Goal: Task Accomplishment & Management: Manage account settings

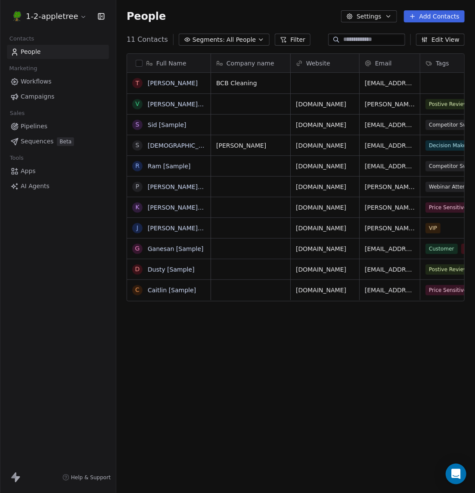
scroll to position [434, 359]
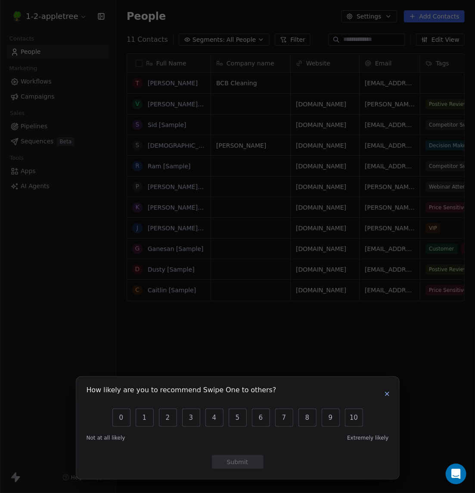
click at [387, 395] on icon "button" at bounding box center [387, 394] width 7 height 7
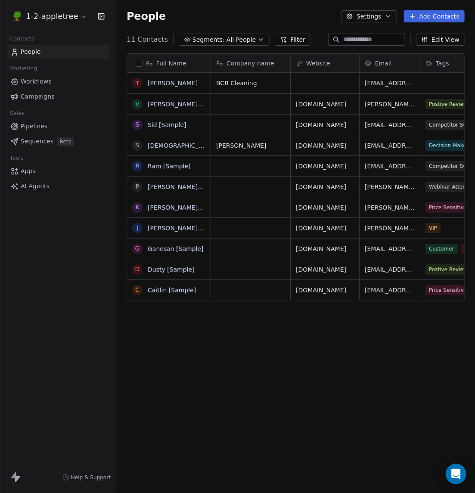
click at [37, 80] on span "Workflows" at bounding box center [36, 81] width 31 height 9
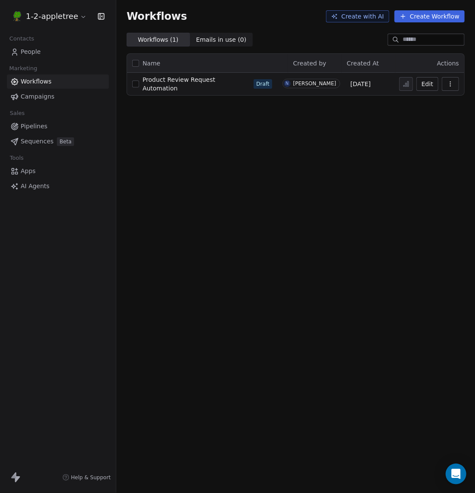
click at [35, 96] on span "Campaigns" at bounding box center [38, 96] width 34 height 9
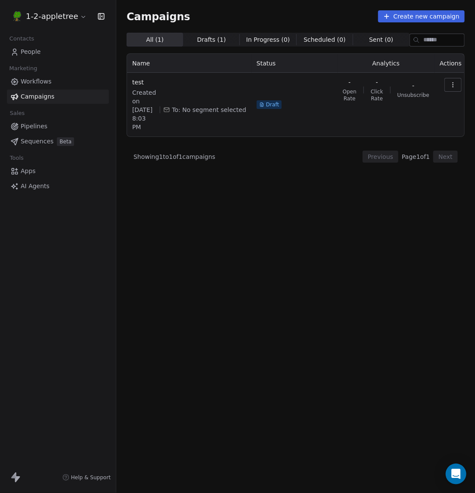
click at [34, 52] on span "People" at bounding box center [31, 51] width 20 height 9
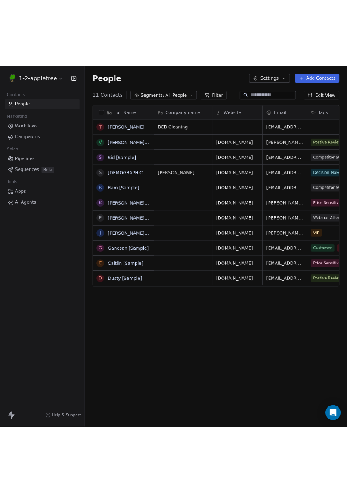
scroll to position [434, 359]
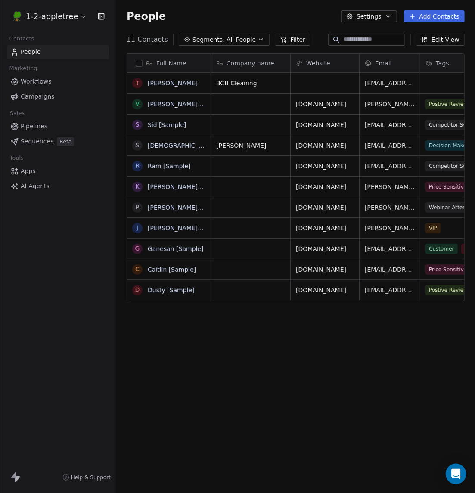
click at [253, 432] on div "Full Name T [PERSON_NAME] V [PERSON_NAME] [Sample] S Sid [Sample] S [PERSON_NAM…" at bounding box center [295, 264] width 359 height 434
click at [75, 17] on html "1-2-appletree Contacts People Marketing Workflows Campaigns Sales Pipelines Seq…" at bounding box center [237, 246] width 475 height 493
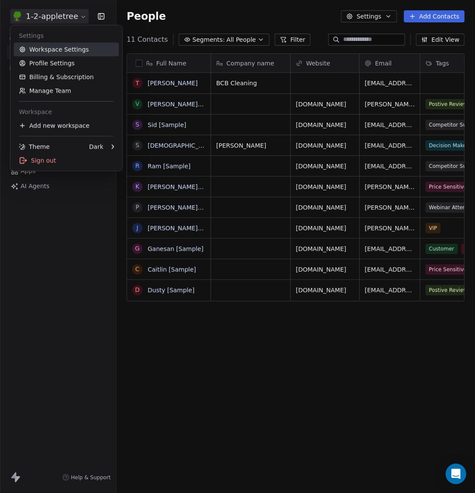
click at [55, 48] on link "Workspace Settings" at bounding box center [66, 50] width 105 height 14
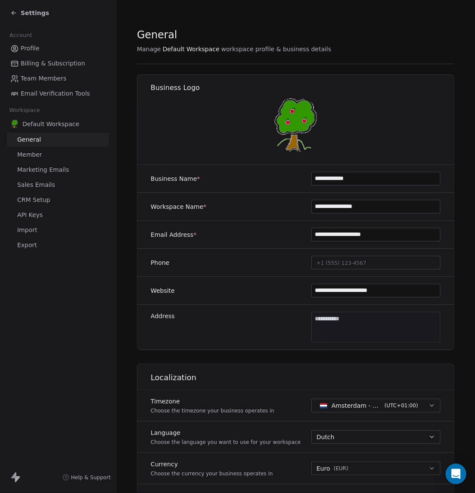
click at [31, 48] on span "Profile" at bounding box center [30, 48] width 19 height 9
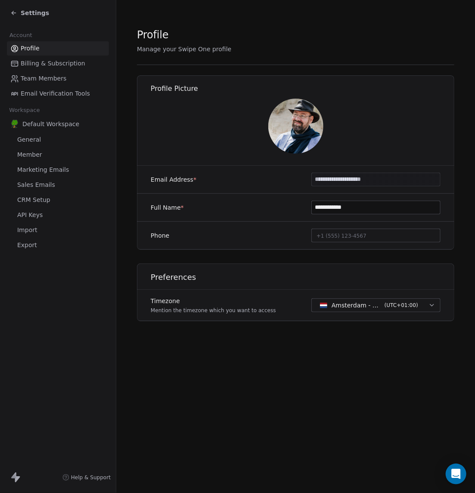
click at [33, 144] on span "General" at bounding box center [29, 139] width 24 height 9
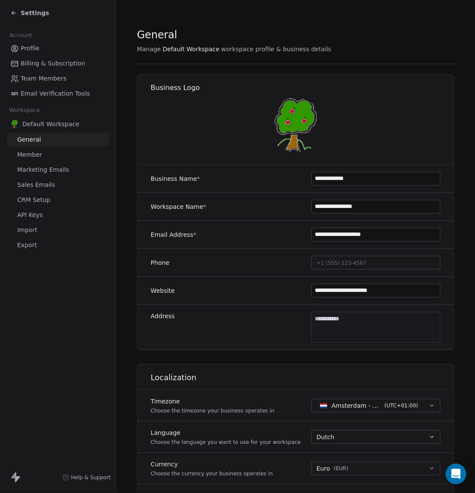
click at [37, 11] on span "Settings" at bounding box center [35, 13] width 28 height 9
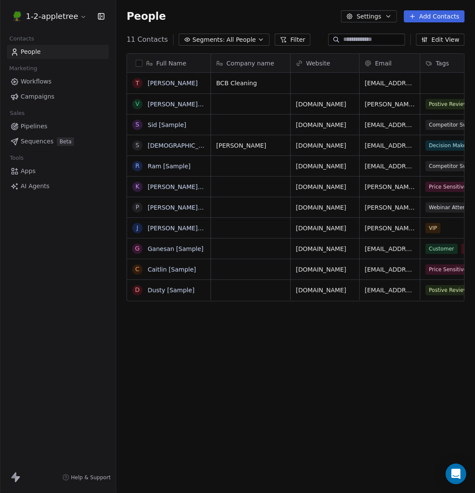
scroll to position [434, 359]
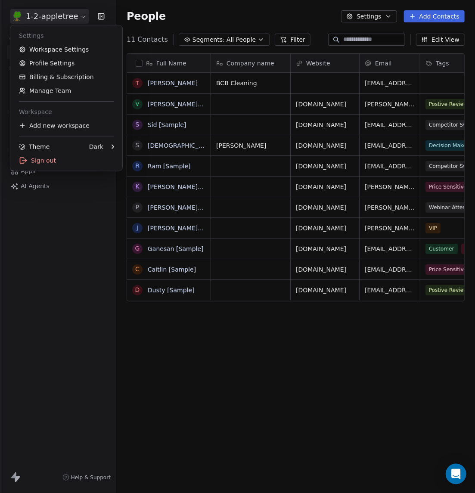
click at [78, 17] on html "1-2-appletree Contacts People Marketing Workflows Campaigns Sales Pipelines Seq…" at bounding box center [237, 246] width 475 height 493
click at [47, 161] on div "Sign out" at bounding box center [66, 161] width 105 height 14
